Goal: Task Accomplishment & Management: Complete application form

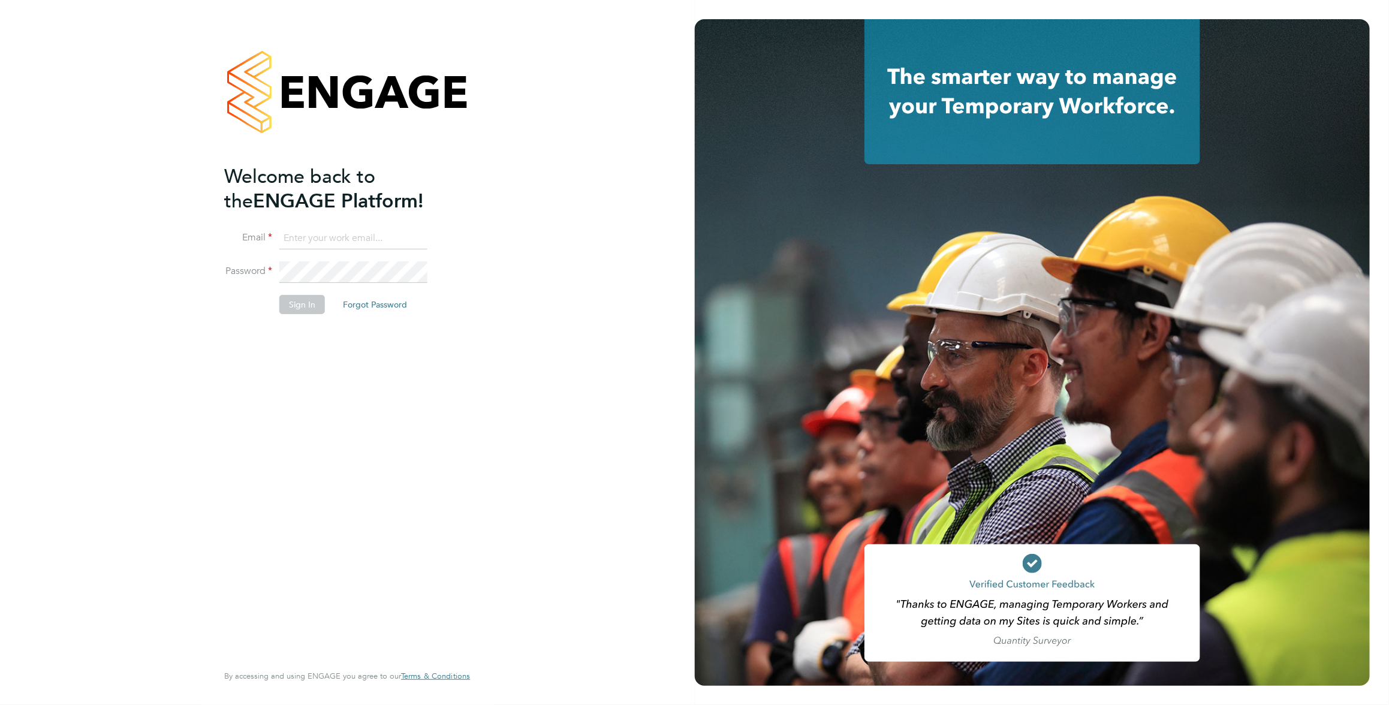
type input "andy@thinkrecruitment.co.uk"
click at [314, 308] on button "Sign In" at bounding box center [302, 304] width 46 height 19
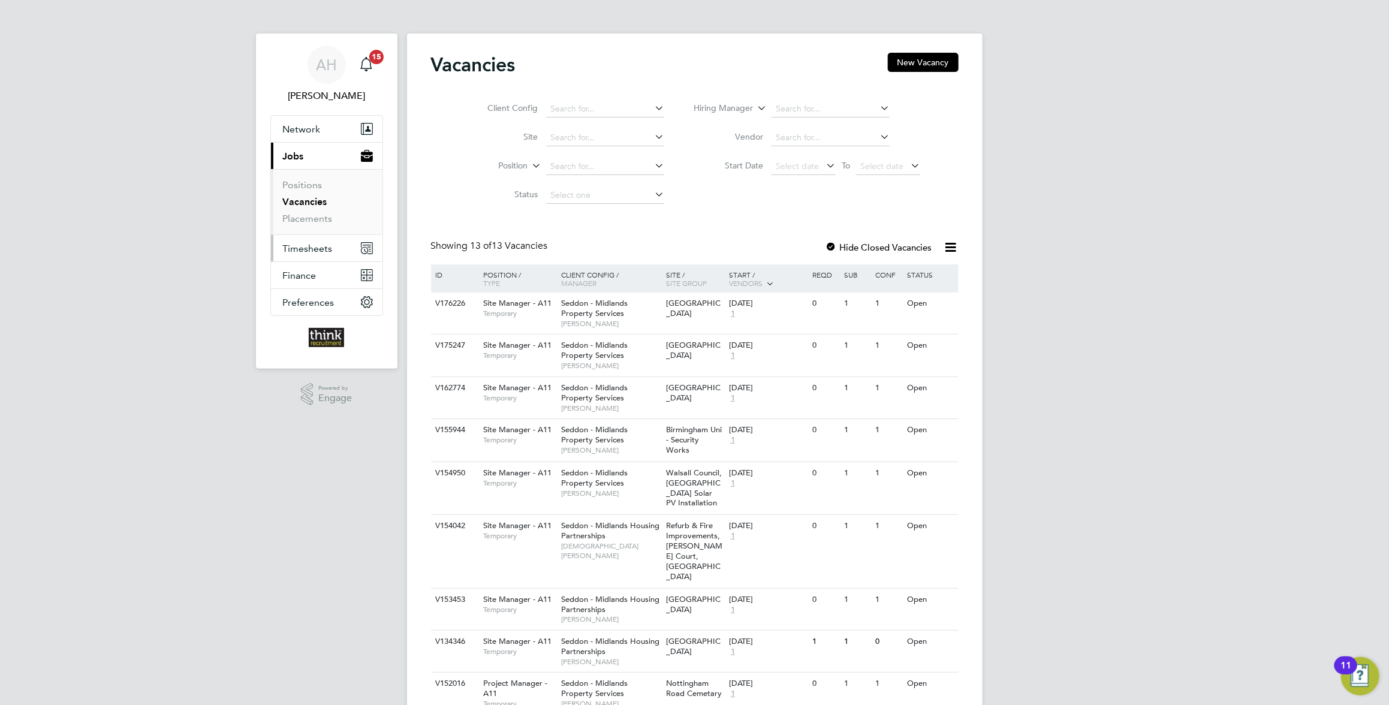
click at [322, 248] on span "Timesheets" at bounding box center [308, 248] width 50 height 11
click at [321, 213] on link "Timesheets" at bounding box center [308, 211] width 50 height 11
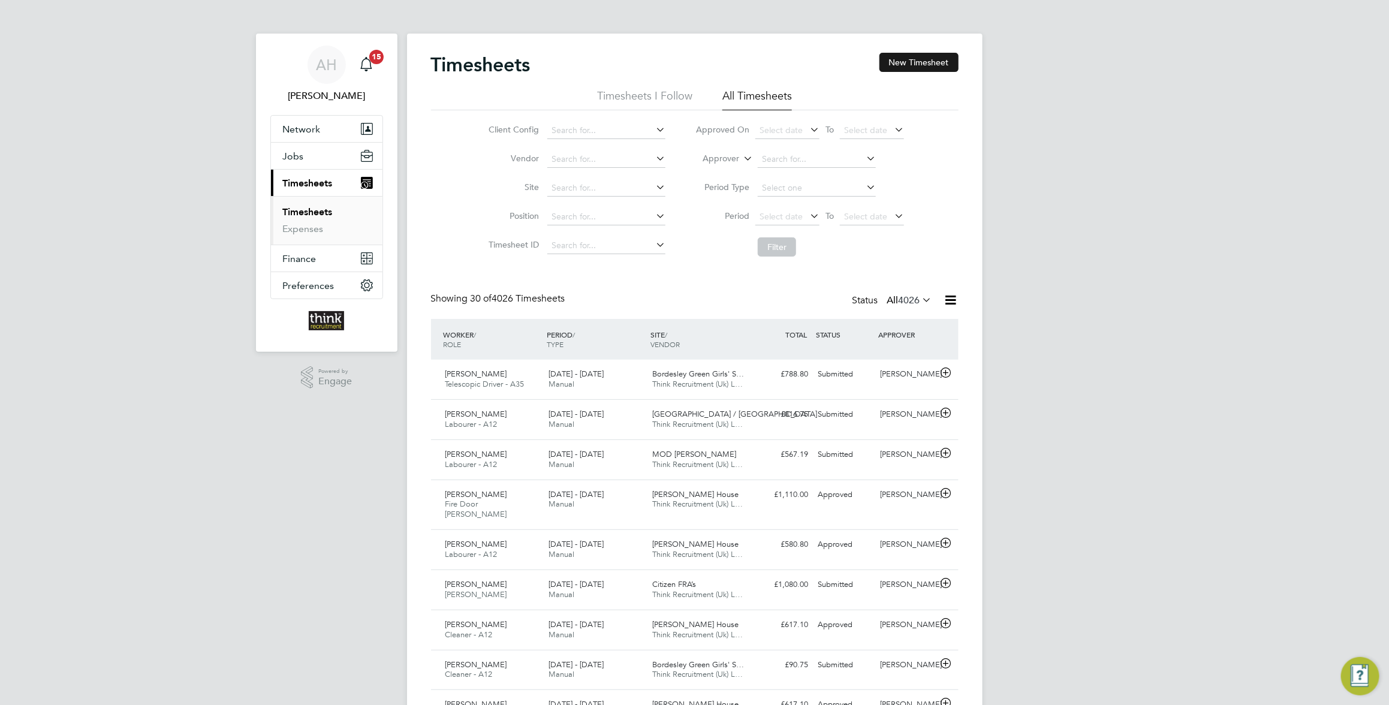
click at [914, 61] on button "New Timesheet" at bounding box center [919, 62] width 79 height 19
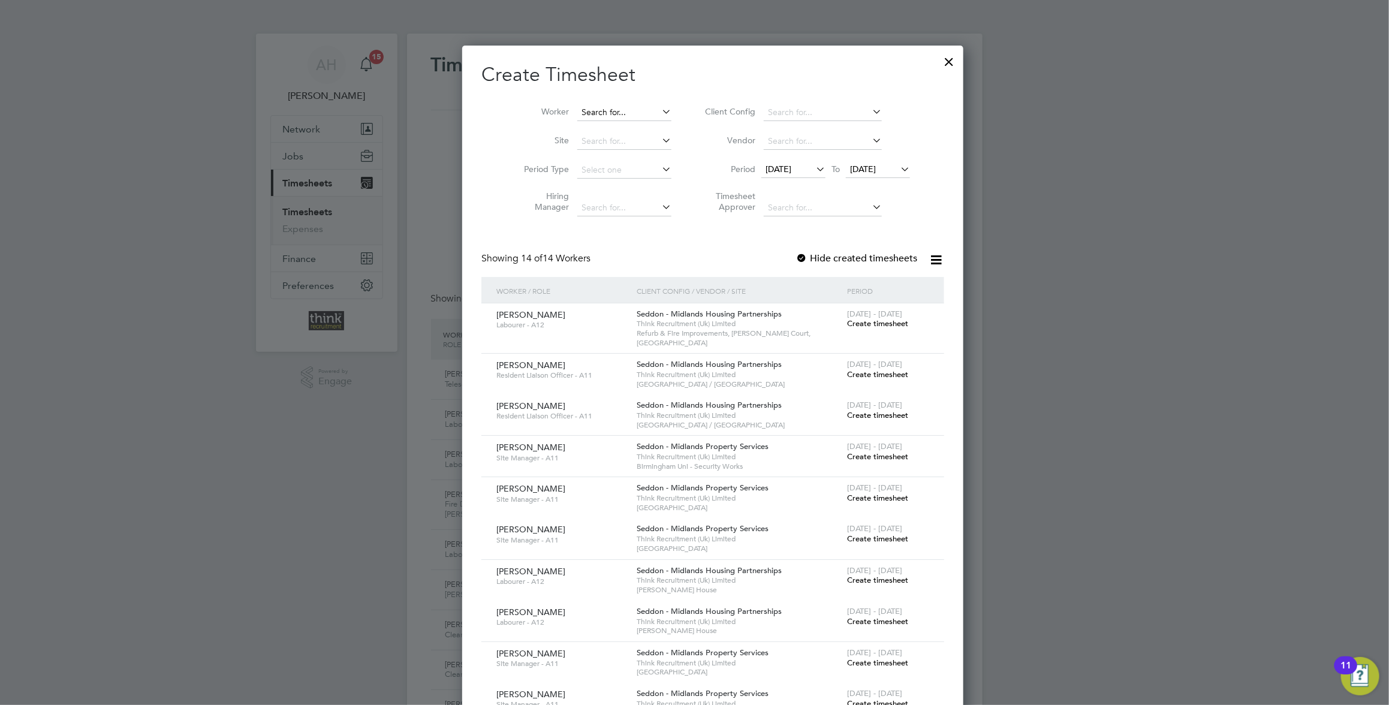
click at [592, 107] on input at bounding box center [624, 112] width 94 height 17
click at [635, 126] on b "Say" at bounding box center [642, 129] width 14 height 10
type input "[PERSON_NAME]"
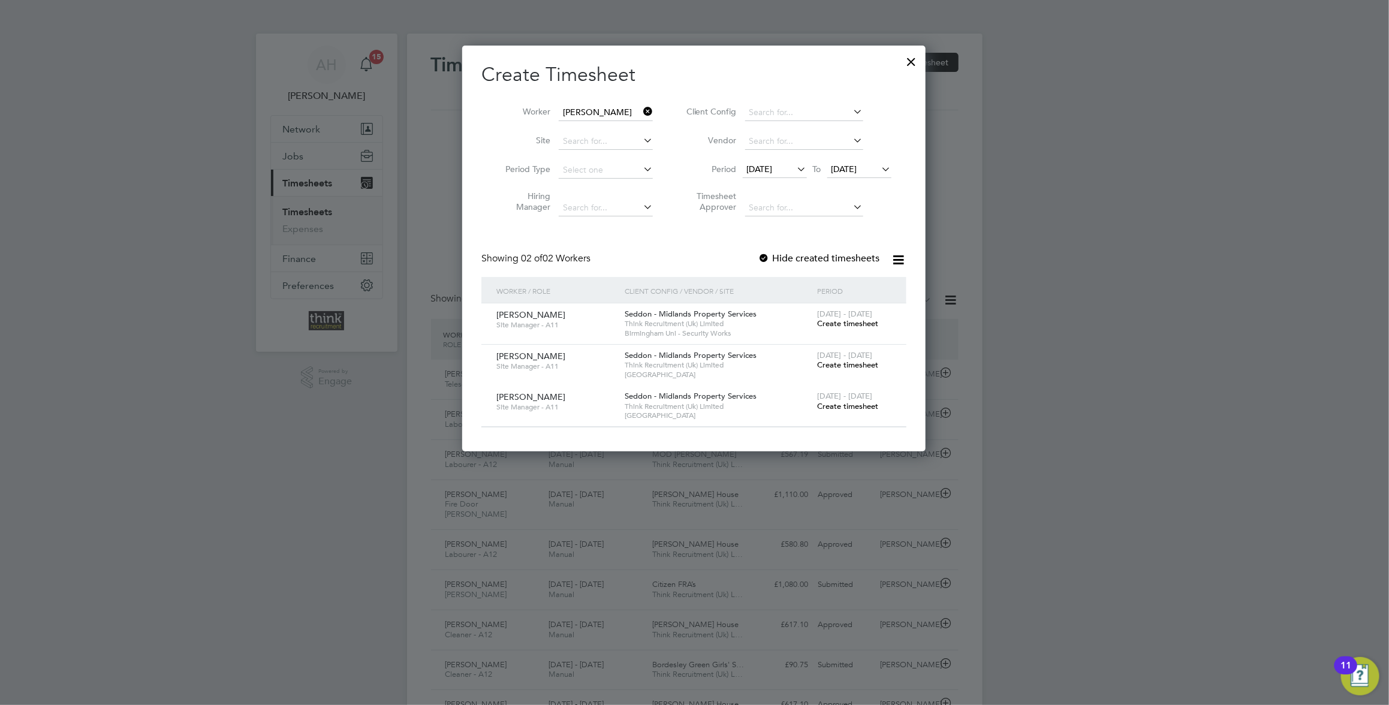
click at [880, 169] on icon at bounding box center [880, 169] width 0 height 17
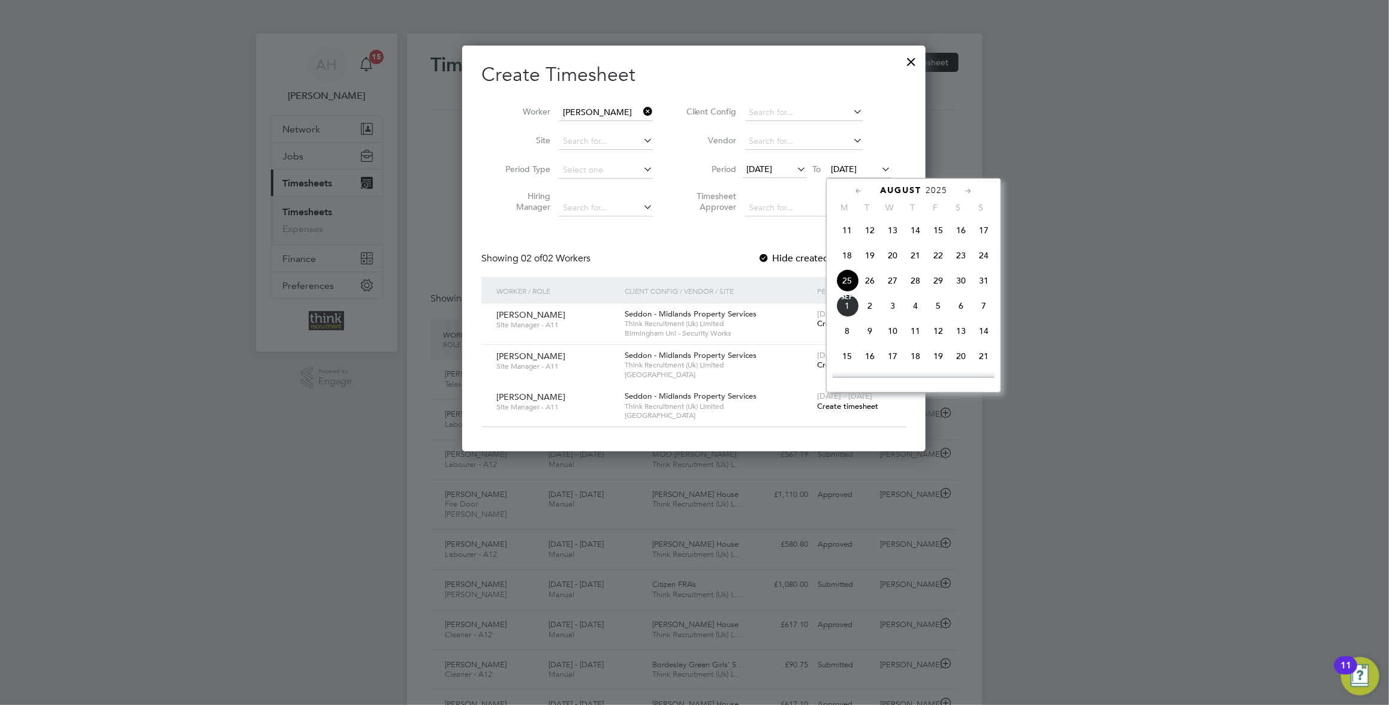
click at [986, 284] on span "31" at bounding box center [983, 280] width 23 height 23
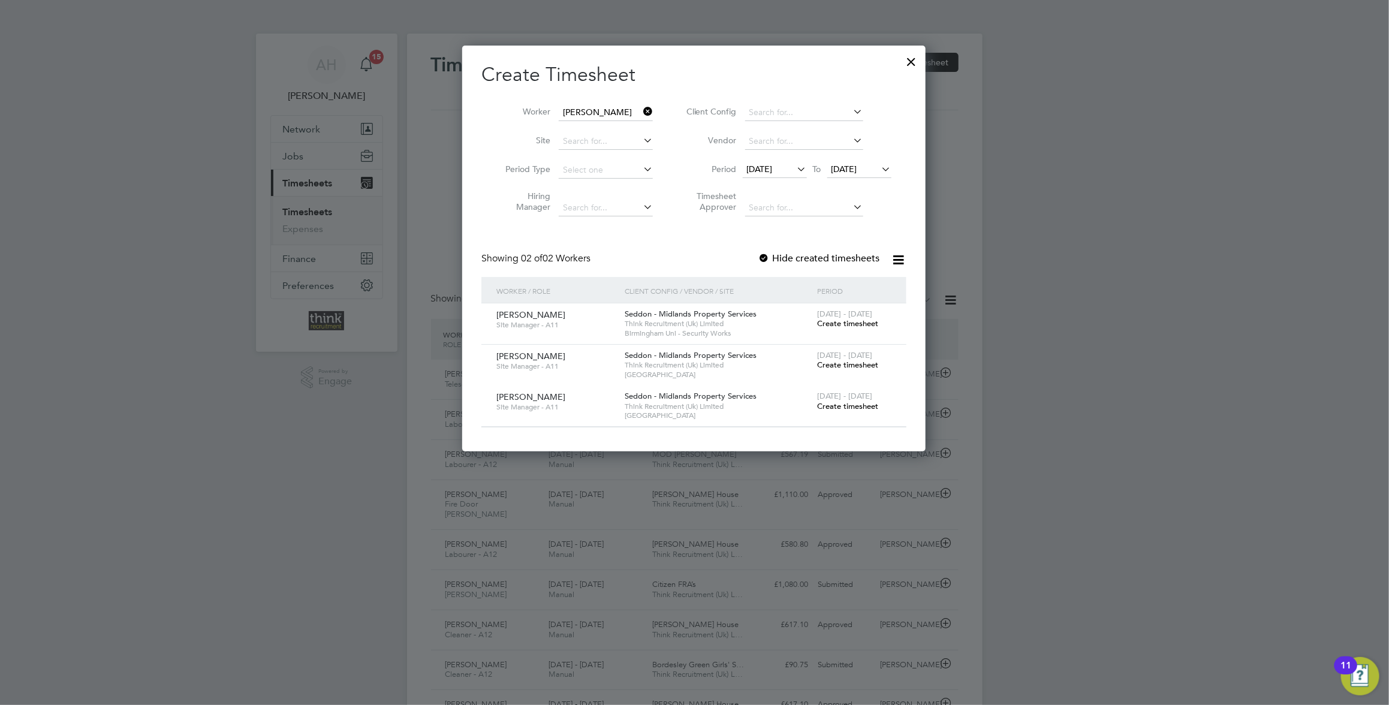
click at [698, 423] on div "Seddon - Midlands Property Services Think Recruitment (Uk) Limited [GEOGRAPHIC_…" at bounding box center [718, 406] width 192 height 41
drag, startPoint x: 698, startPoint y: 423, endPoint x: 775, endPoint y: 441, distance: 78.7
click at [775, 441] on div "Create Timesheet Worker [PERSON_NAME] Site Period Type Hiring Manager Client Co…" at bounding box center [693, 249] width 463 height 406
drag, startPoint x: 775, startPoint y: 441, endPoint x: 698, endPoint y: 324, distance: 139.3
click at [698, 324] on span "Think Recruitment (Uk) Limited" at bounding box center [718, 324] width 186 height 10
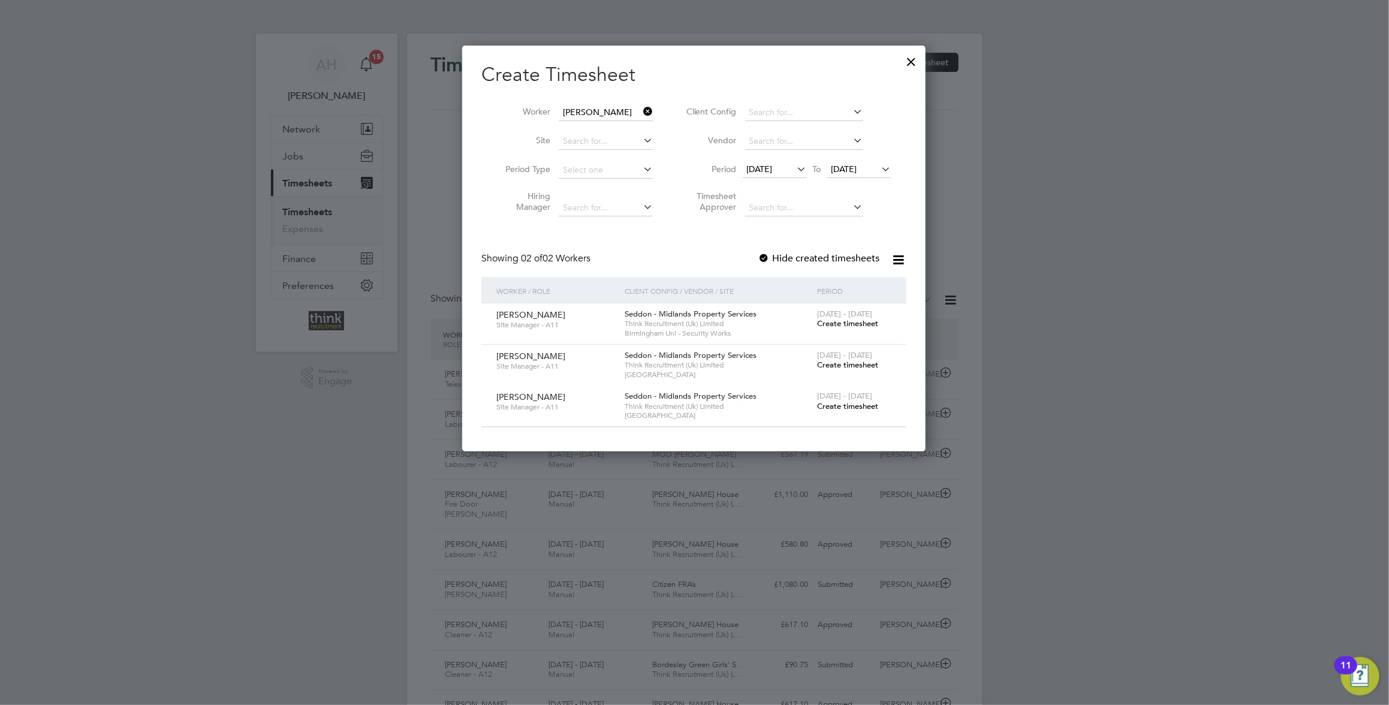
click at [826, 324] on span "Create timesheet" at bounding box center [847, 323] width 61 height 10
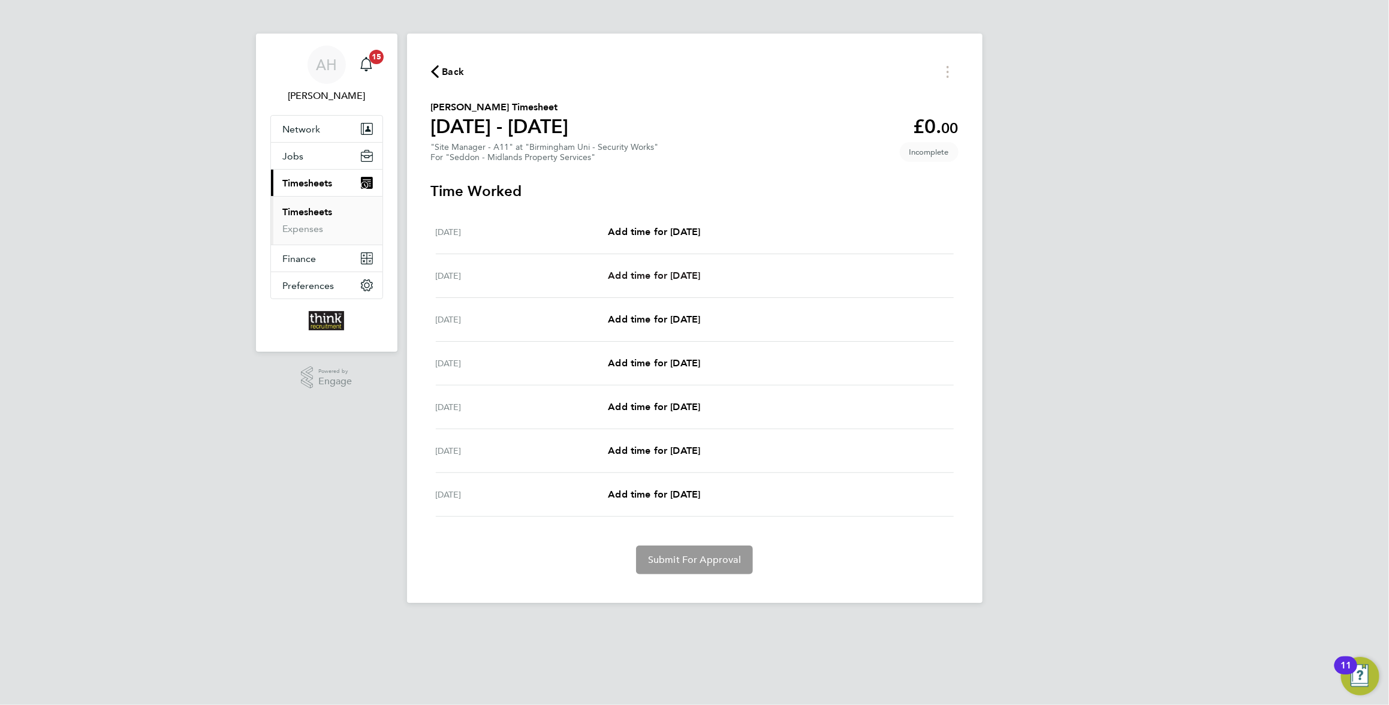
click at [674, 275] on span "Add time for [DATE]" at bounding box center [654, 275] width 92 height 11
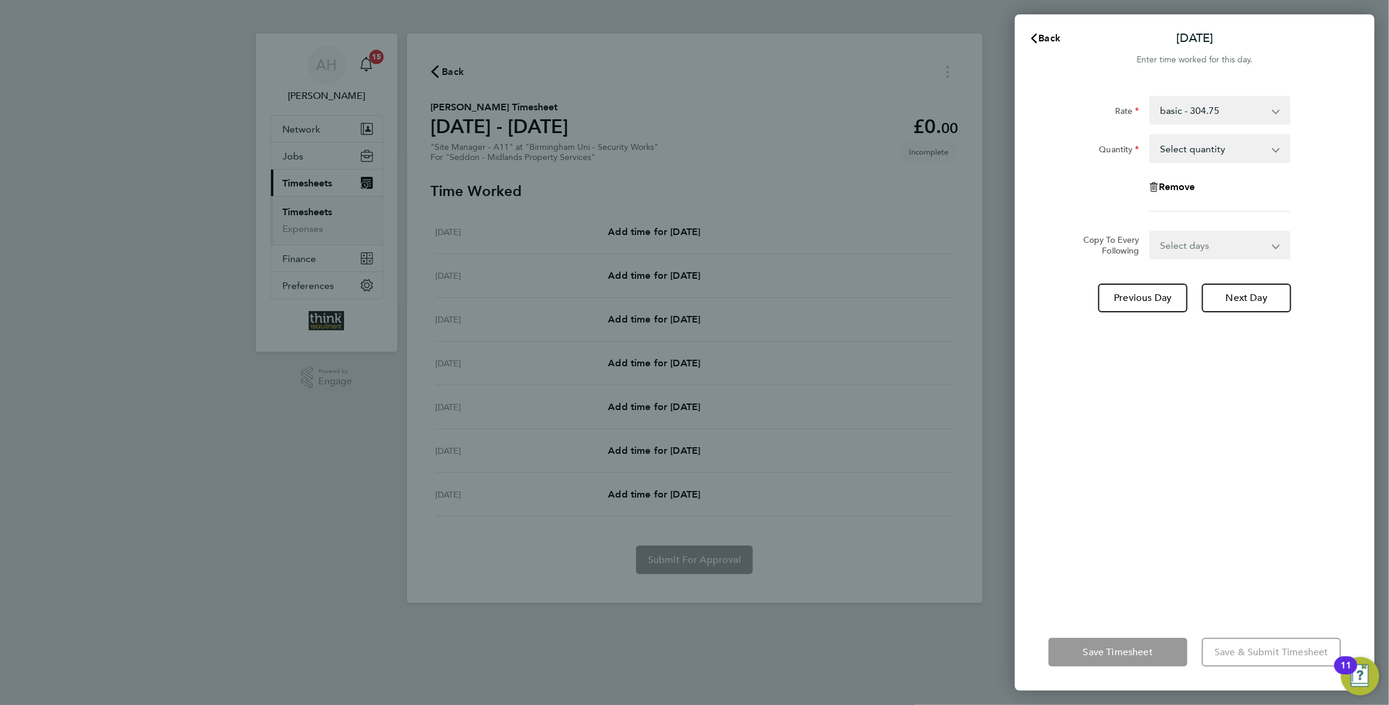
click at [1243, 149] on select "Select quantity 0.5 1" at bounding box center [1213, 148] width 125 height 26
select select "1"
click at [1151, 135] on select "Select quantity 0.5 1" at bounding box center [1213, 148] width 125 height 26
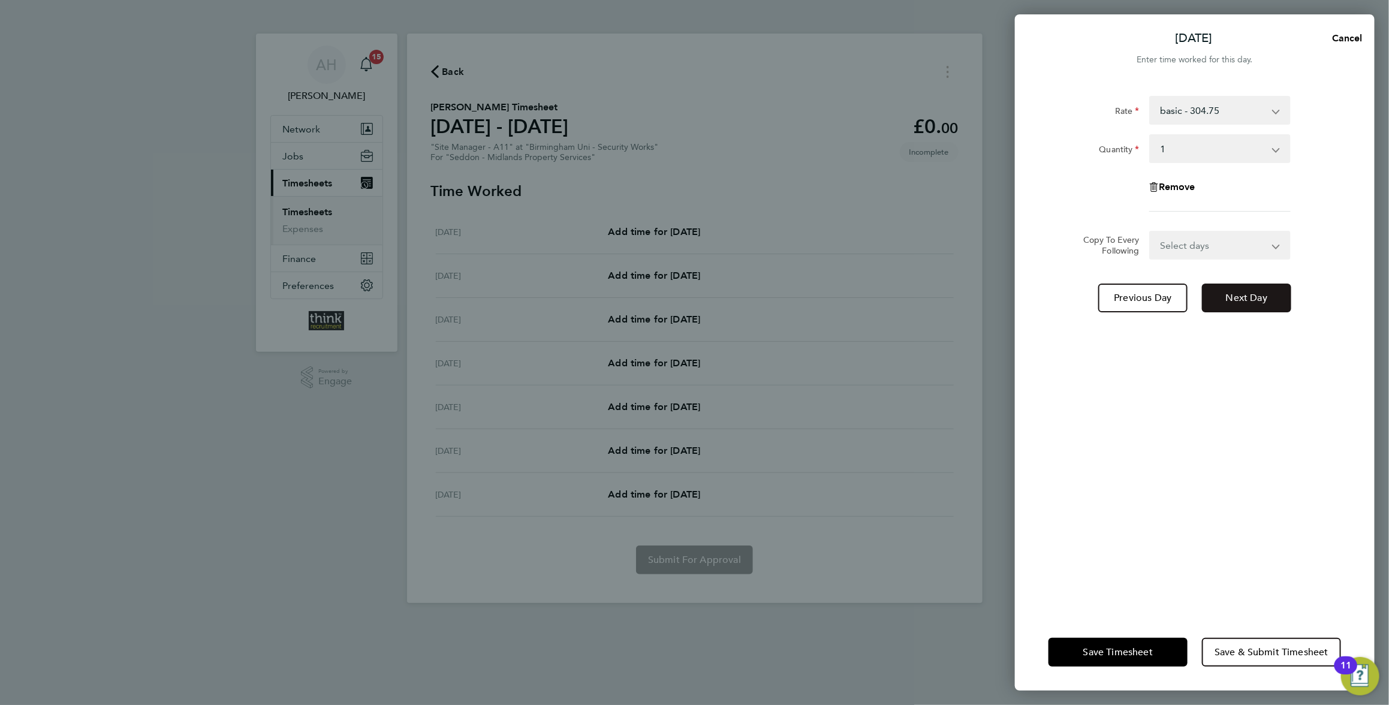
click at [1236, 295] on span "Next Day" at bounding box center [1246, 298] width 41 height 12
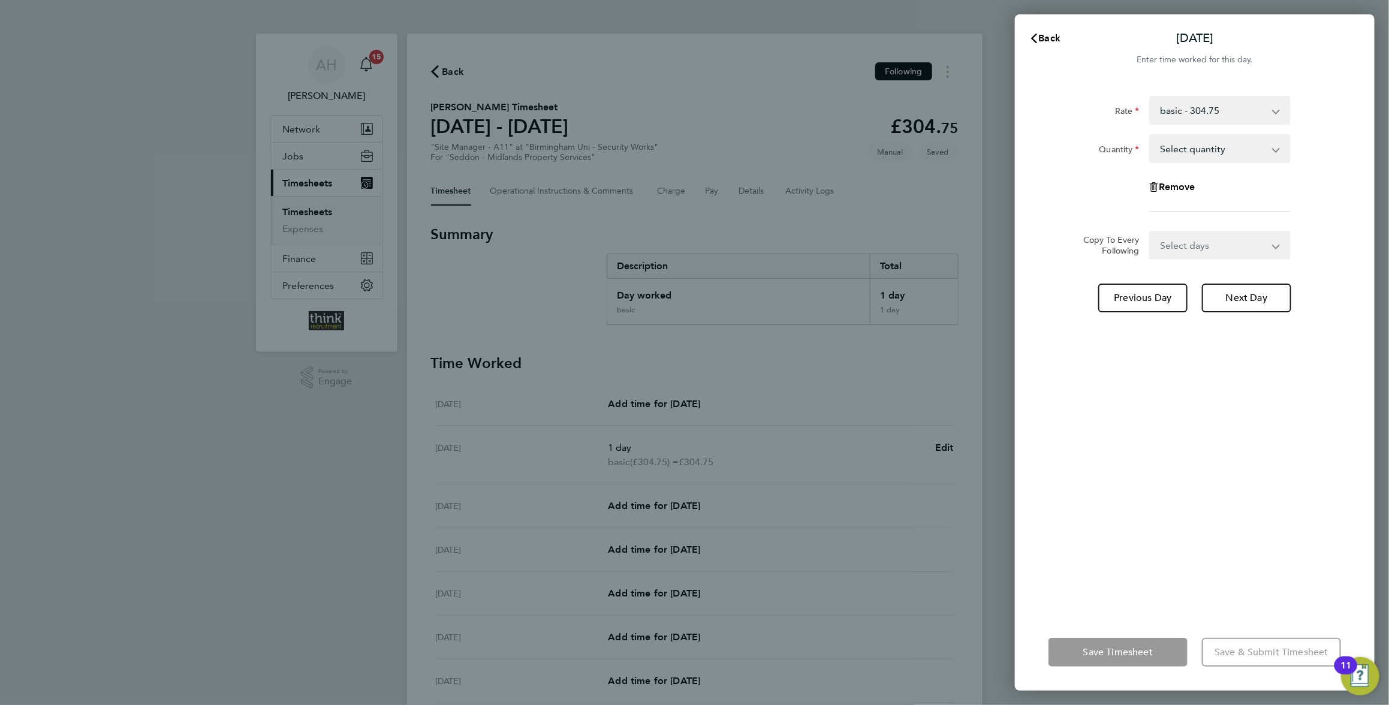
click at [1268, 148] on select "Select quantity 0.5 1" at bounding box center [1213, 148] width 125 height 26
select select "1"
click at [1151, 135] on select "Select quantity 0.5 1" at bounding box center [1213, 148] width 125 height 26
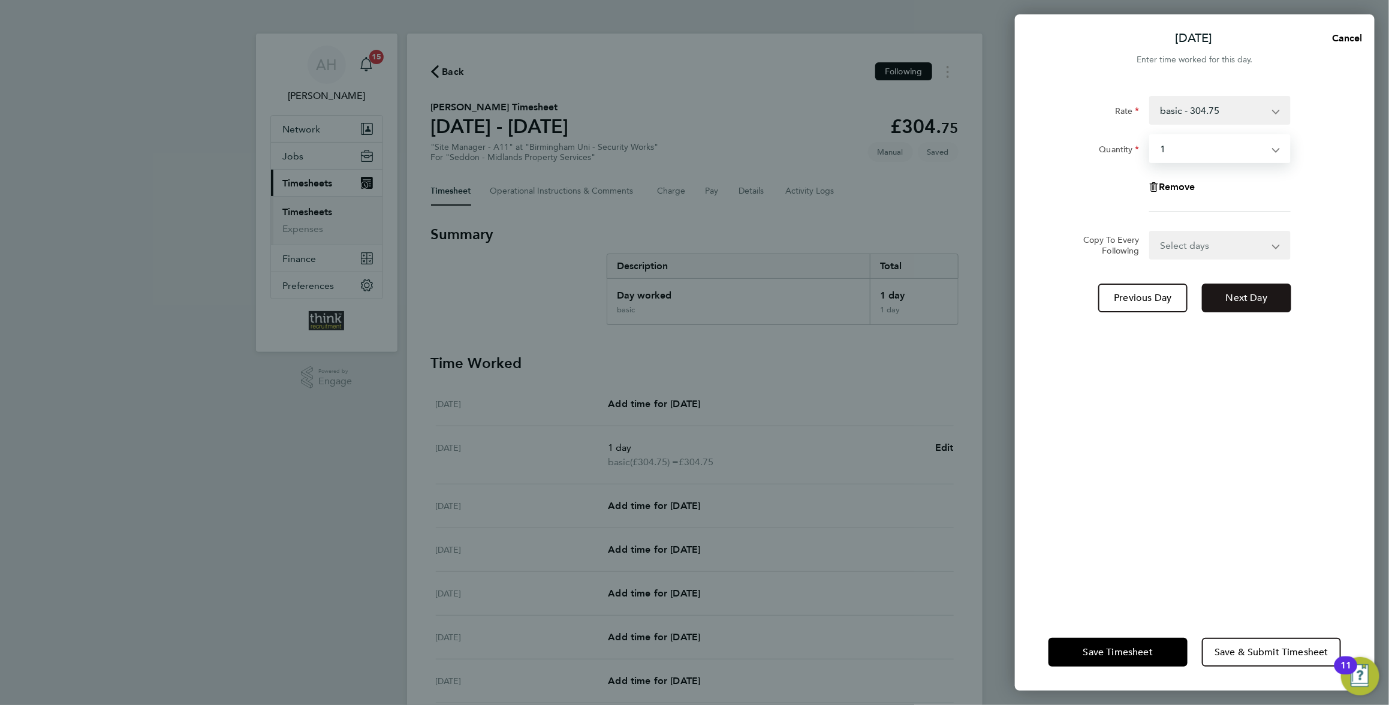
click at [1251, 293] on span "Next Day" at bounding box center [1246, 298] width 41 height 12
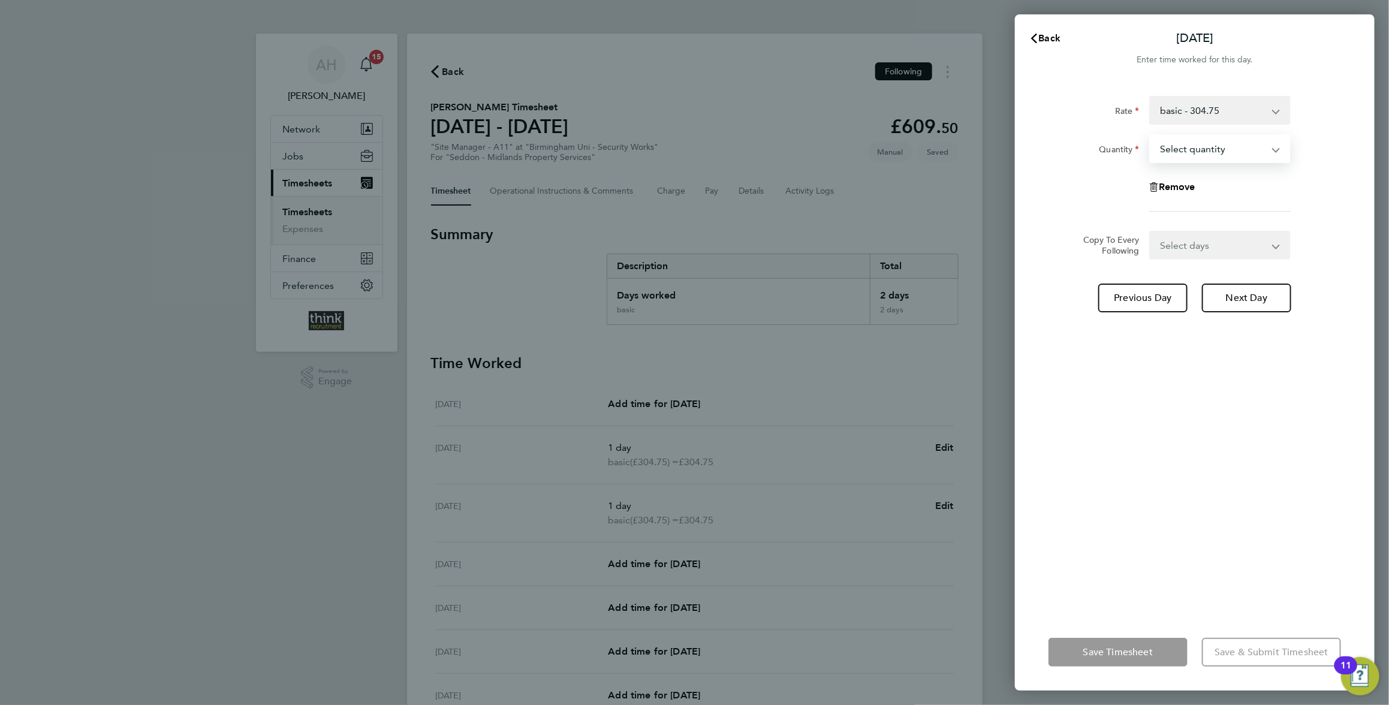
click at [1227, 148] on select "Select quantity 0.5 1" at bounding box center [1213, 148] width 125 height 26
select select "1"
click at [1151, 135] on select "Select quantity 0.5 1" at bounding box center [1213, 148] width 125 height 26
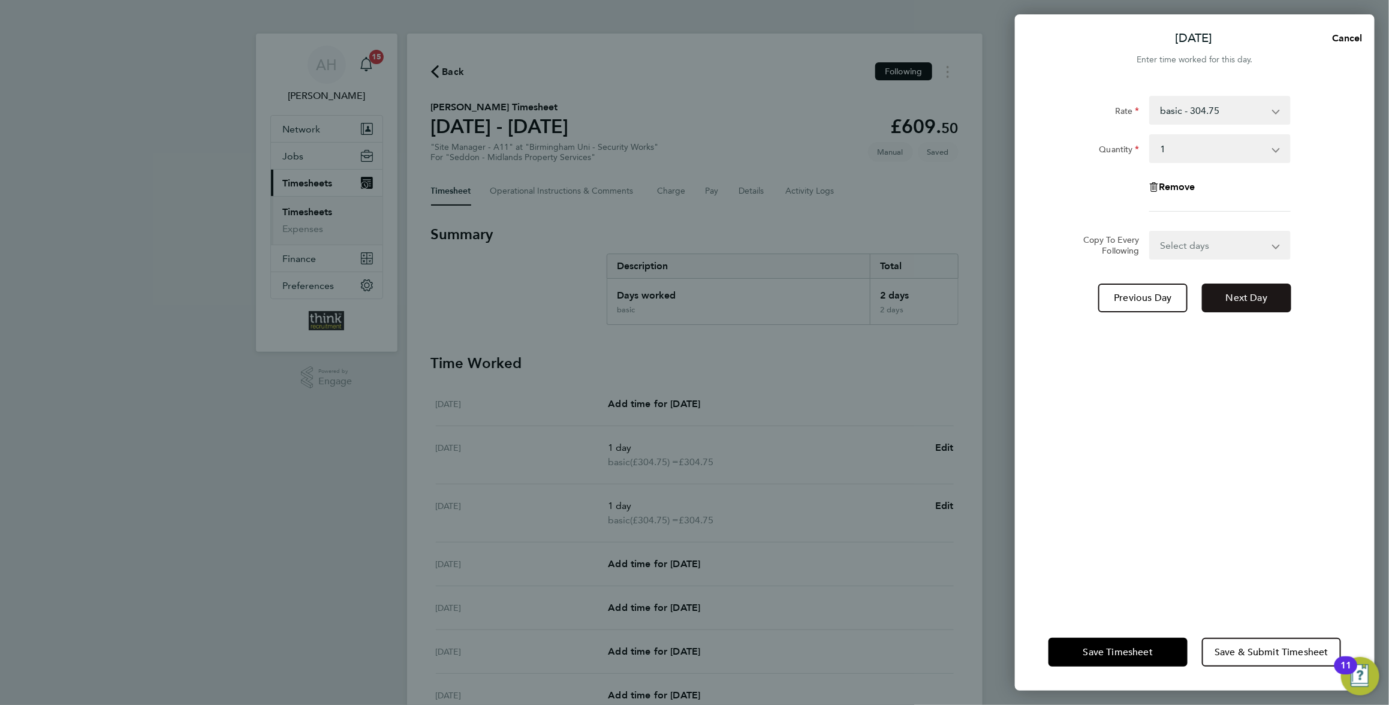
click at [1248, 292] on span "Next Day" at bounding box center [1246, 298] width 41 height 12
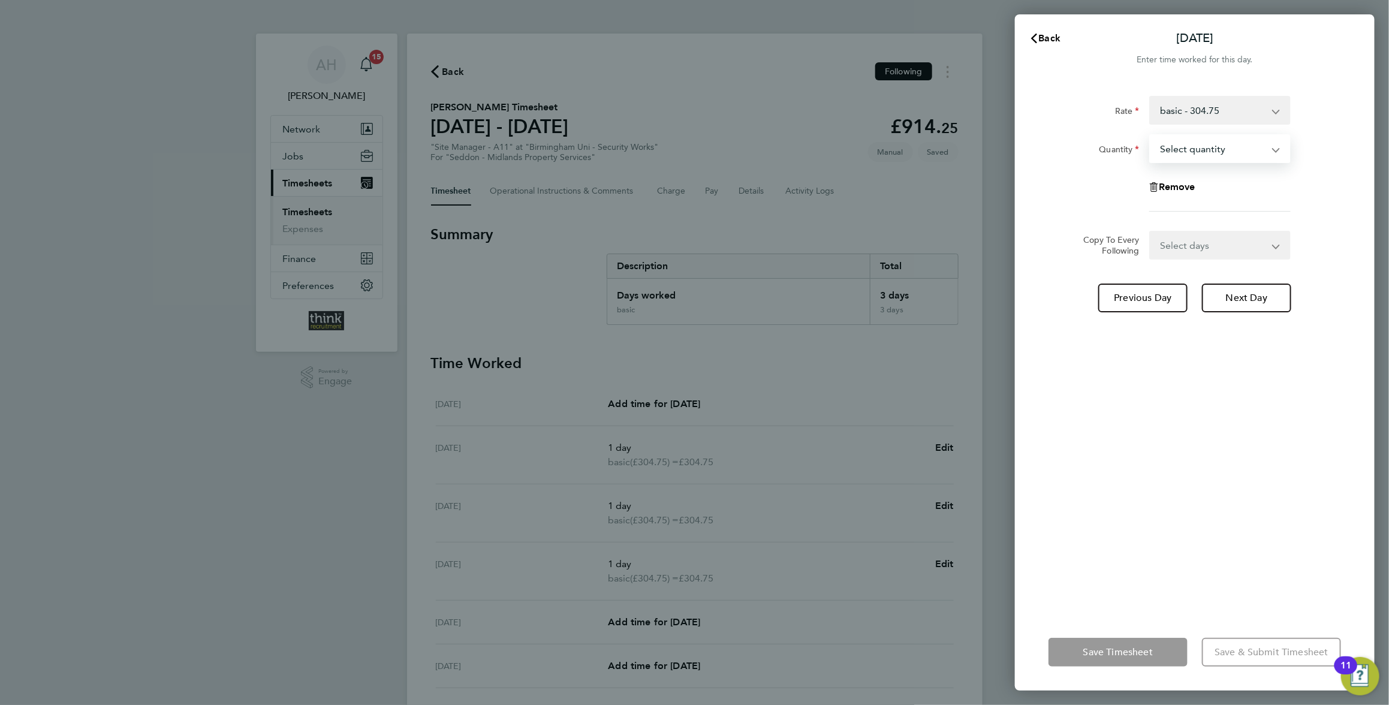
drag, startPoint x: 1232, startPoint y: 148, endPoint x: 1227, endPoint y: 164, distance: 16.9
click at [1232, 148] on select "Select quantity 0.5 1" at bounding box center [1213, 148] width 125 height 26
select select "1"
click at [1151, 135] on select "Select quantity 0.5 1" at bounding box center [1213, 148] width 125 height 26
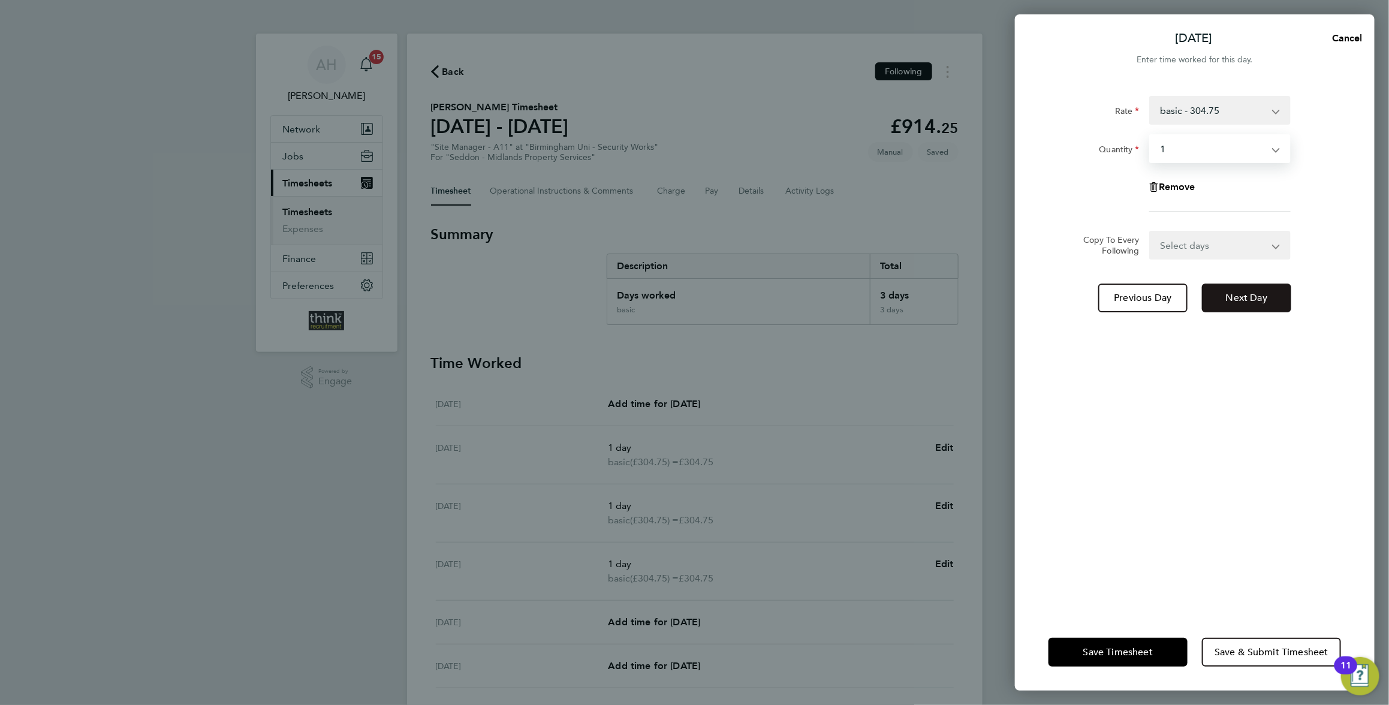
click at [1245, 297] on span "Next Day" at bounding box center [1246, 298] width 41 height 12
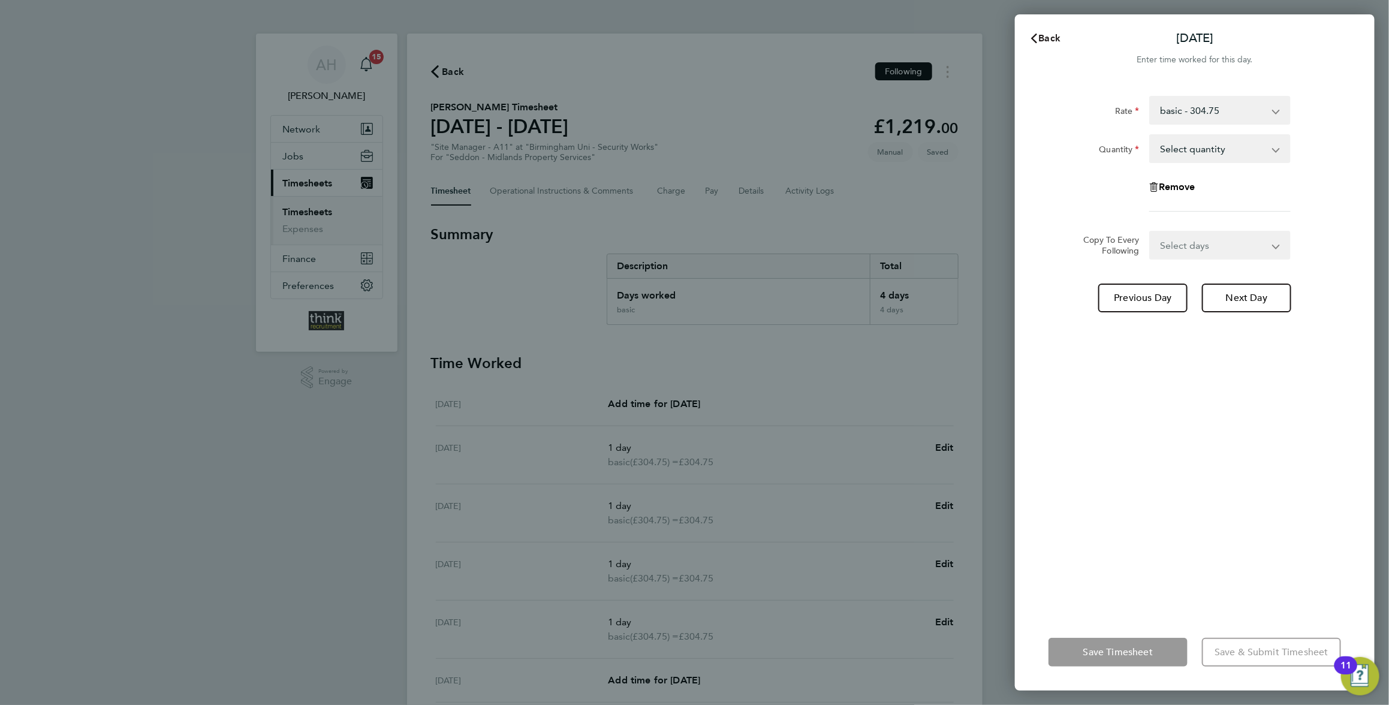
click at [1043, 36] on span "Back" at bounding box center [1050, 37] width 22 height 11
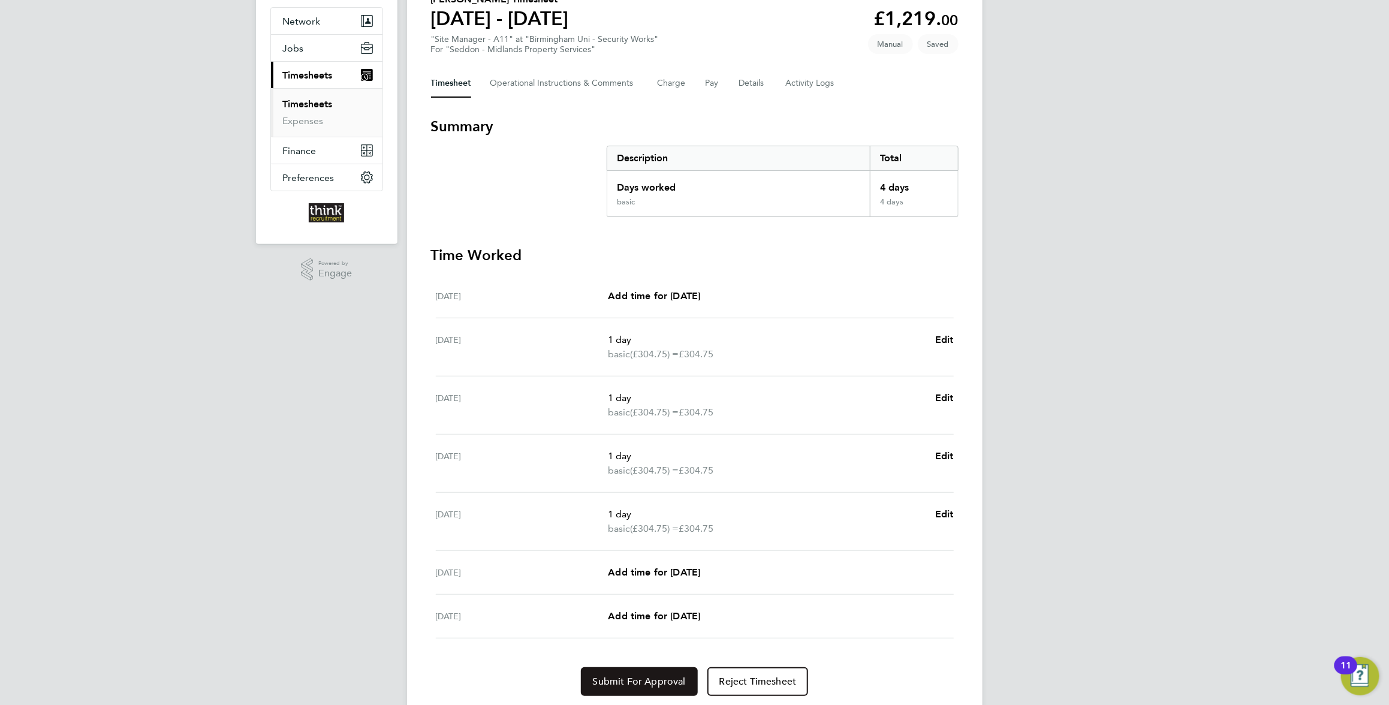
click at [660, 680] on span "Submit For Approval" at bounding box center [639, 682] width 93 height 12
